Goal: Find specific page/section: Find specific page/section

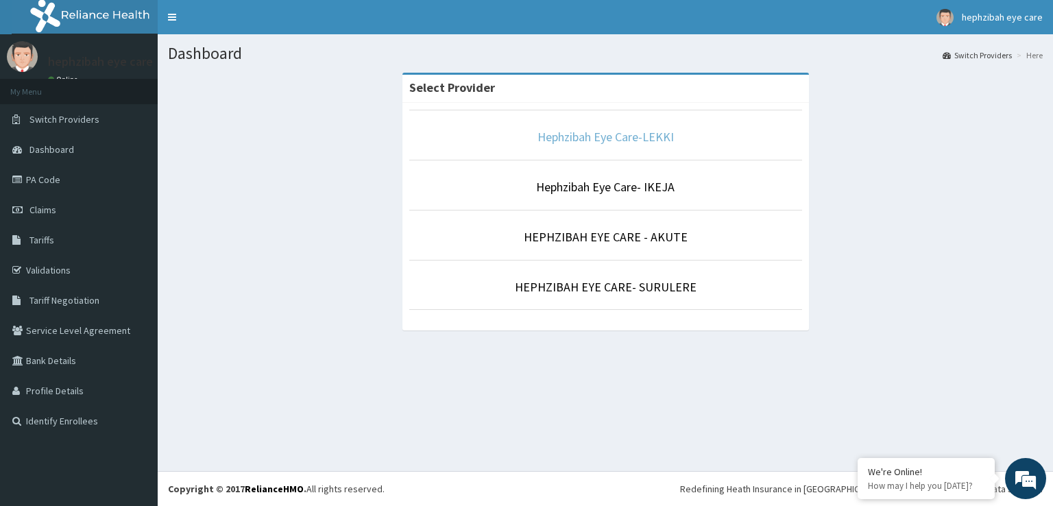
click at [625, 141] on link "Hephzibah Eye Care-LEKKI" at bounding box center [605, 137] width 136 height 16
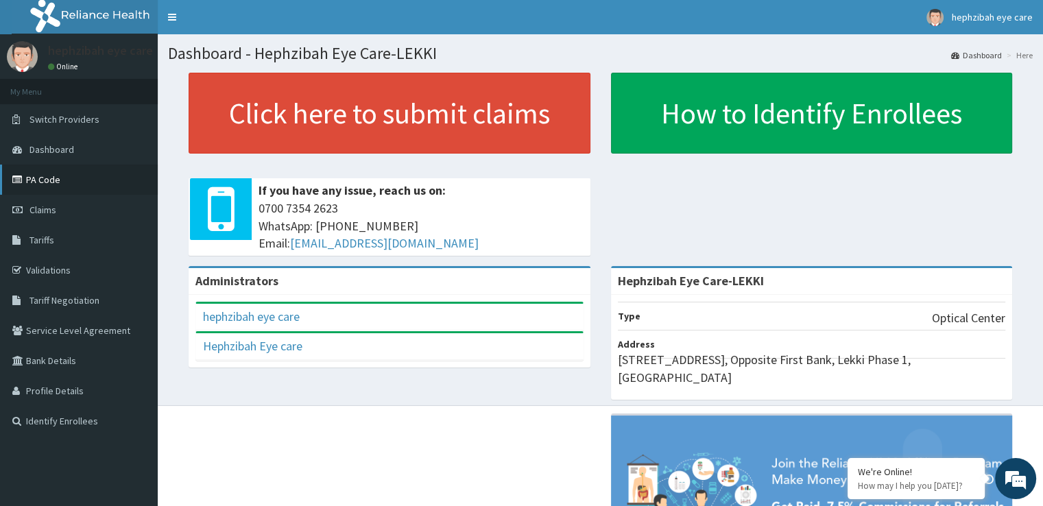
click at [25, 187] on link "PA Code" at bounding box center [79, 180] width 158 height 30
